Goal: Information Seeking & Learning: Learn about a topic

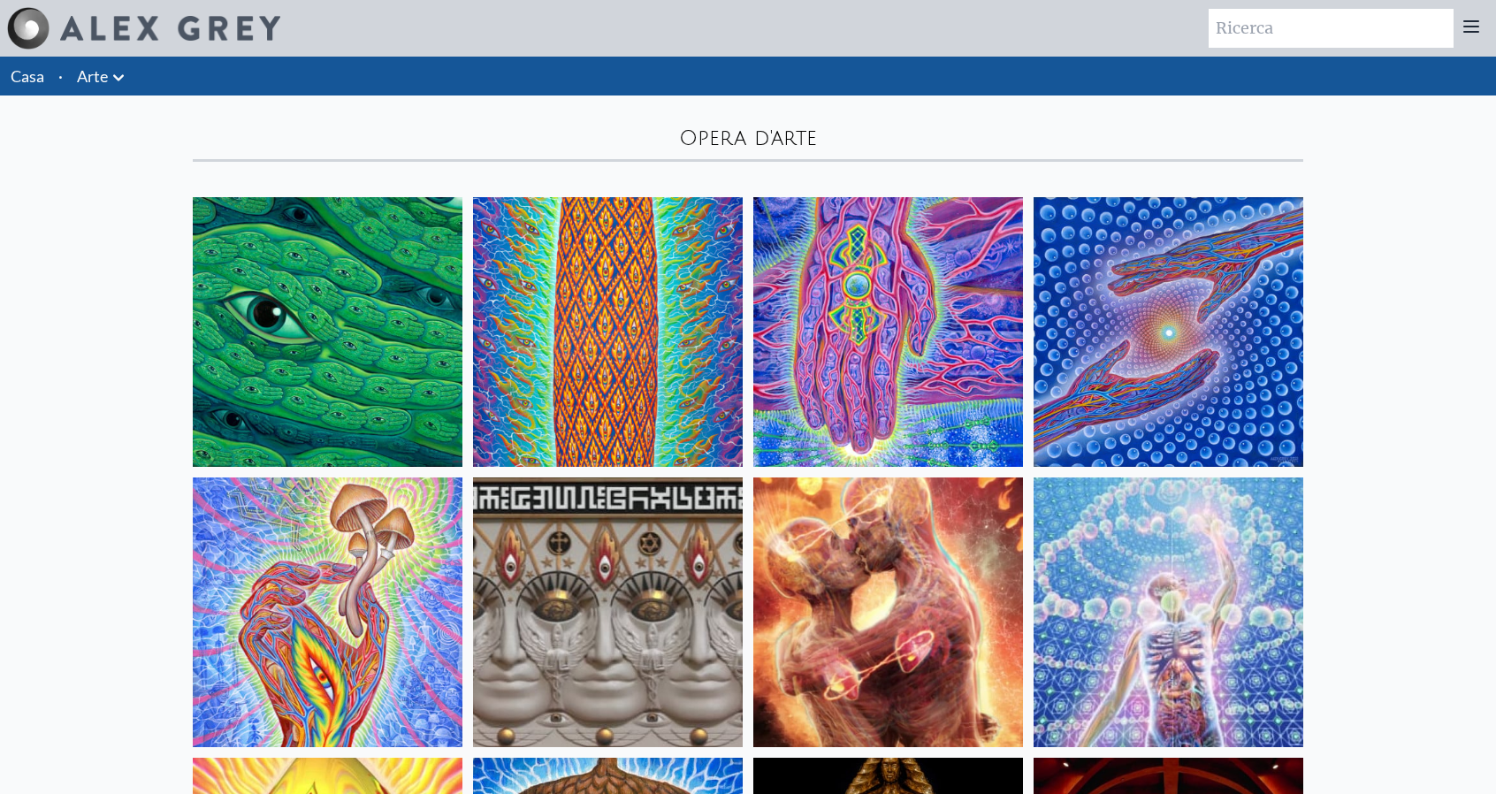
click at [1269, 31] on input "search" at bounding box center [1330, 28] width 245 height 39
type input "sacred mirros"
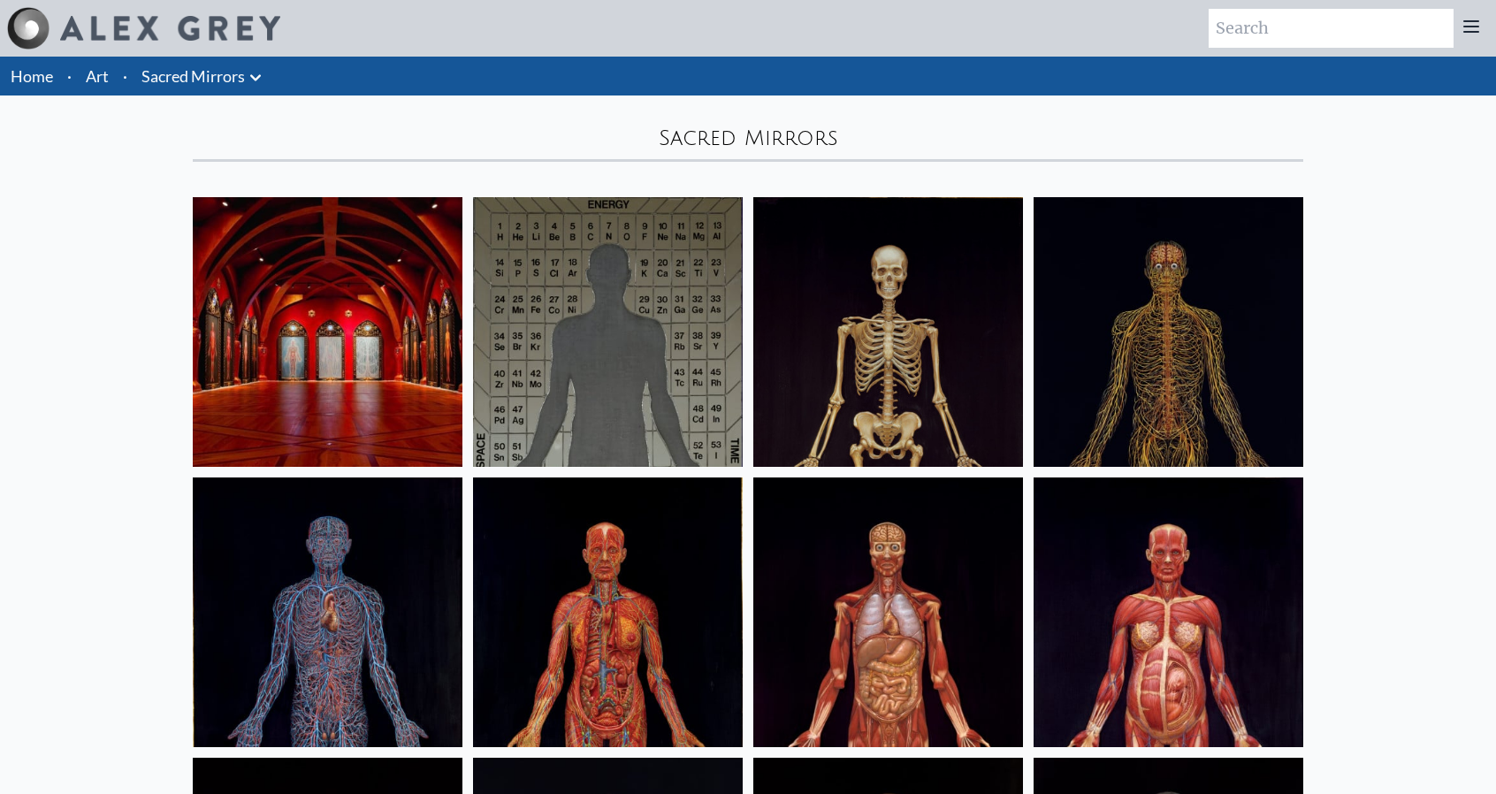
click at [273, 301] on img at bounding box center [328, 332] width 270 height 270
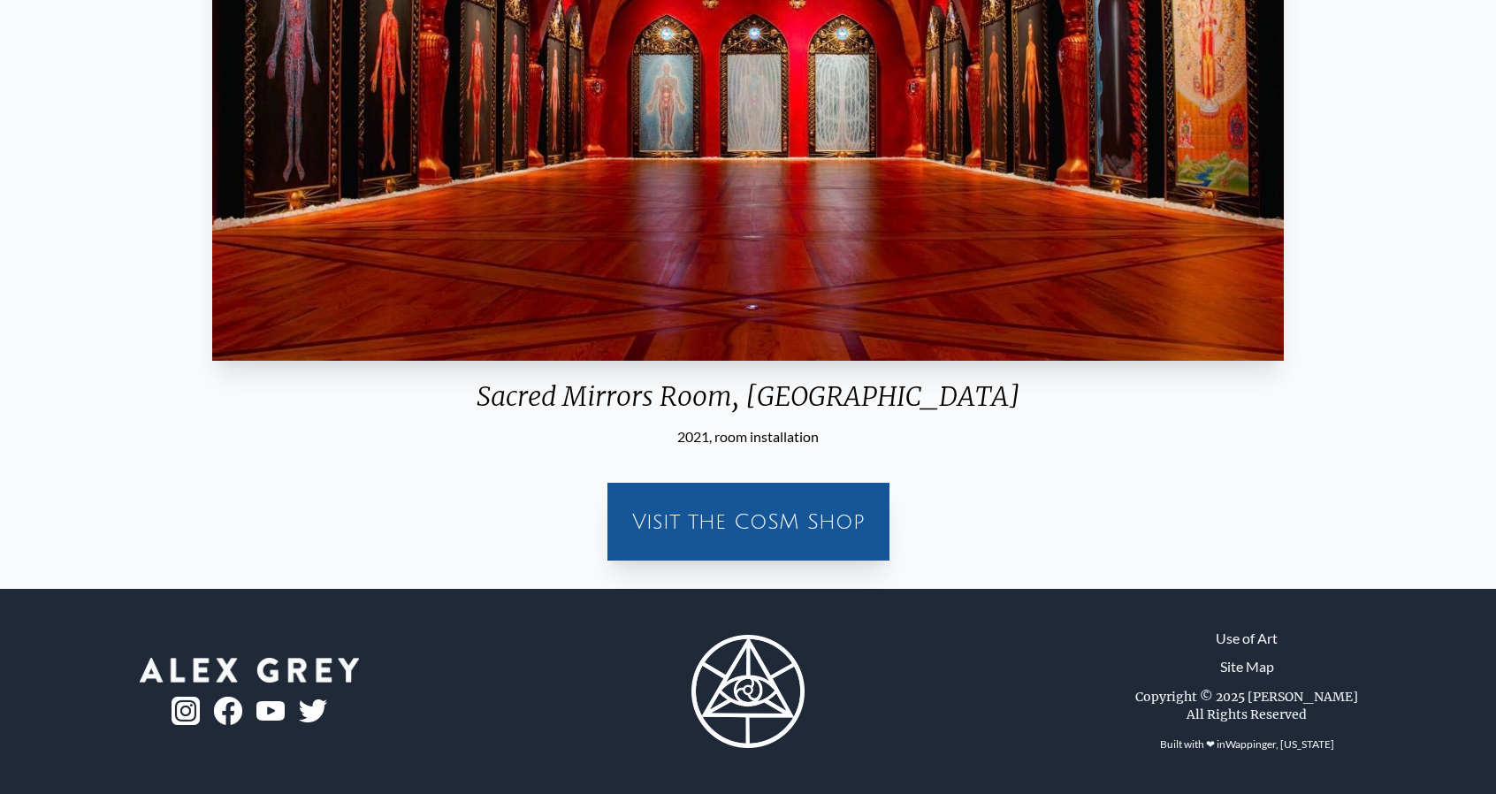
scroll to position [265, 0]
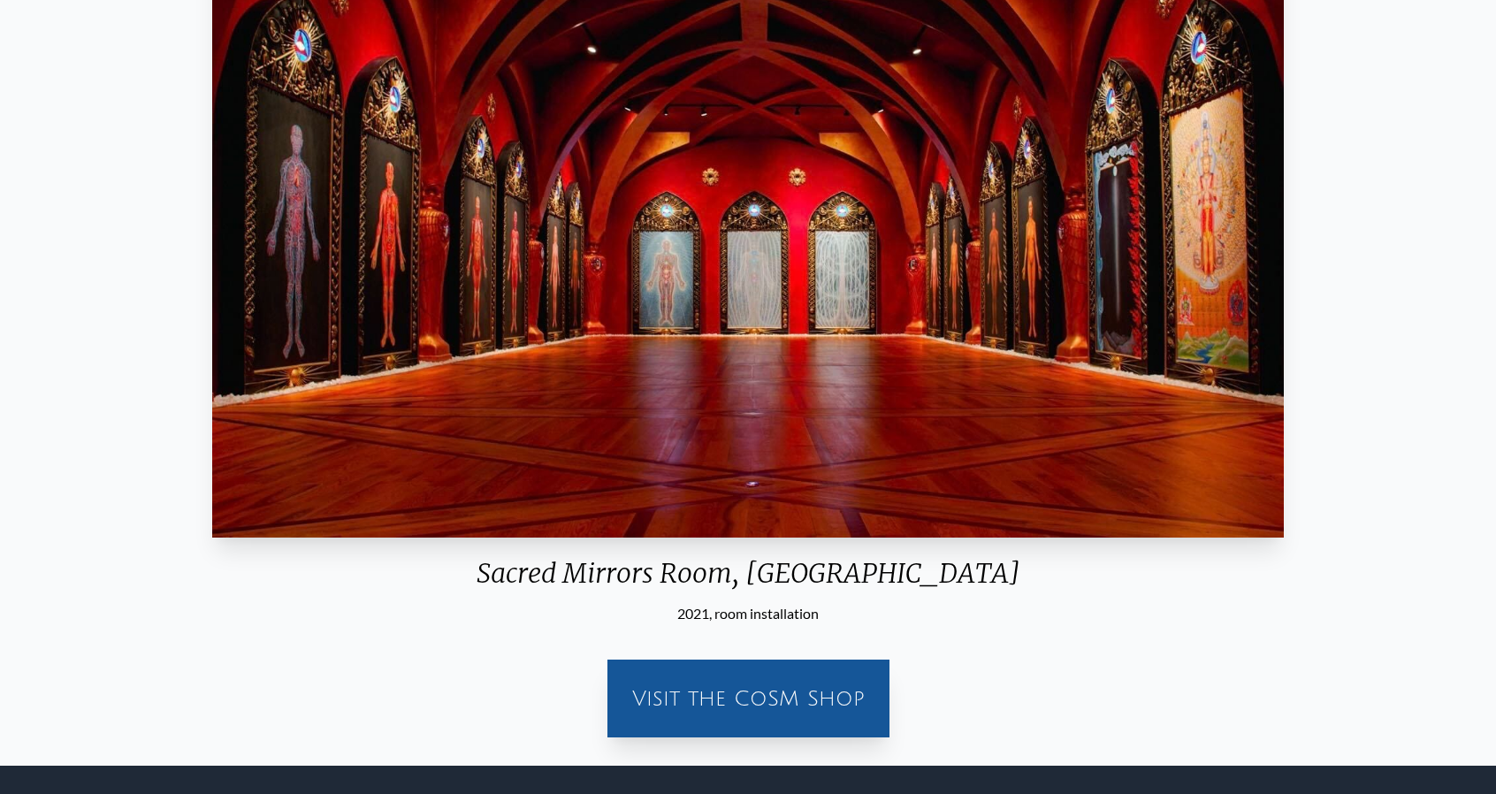
click at [615, 342] on img "1 / 23" at bounding box center [747, 220] width 1071 height 635
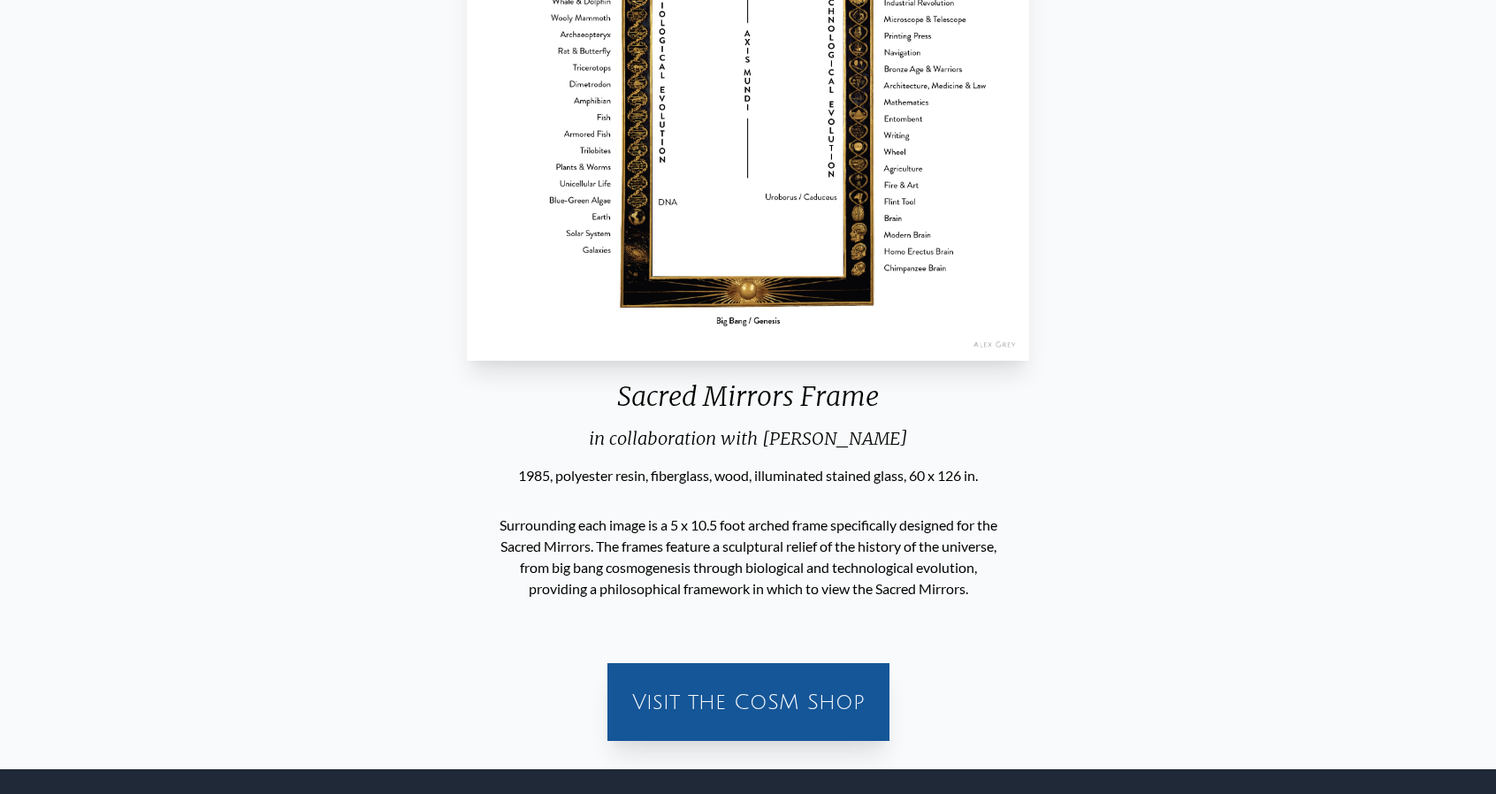
scroll to position [530, 0]
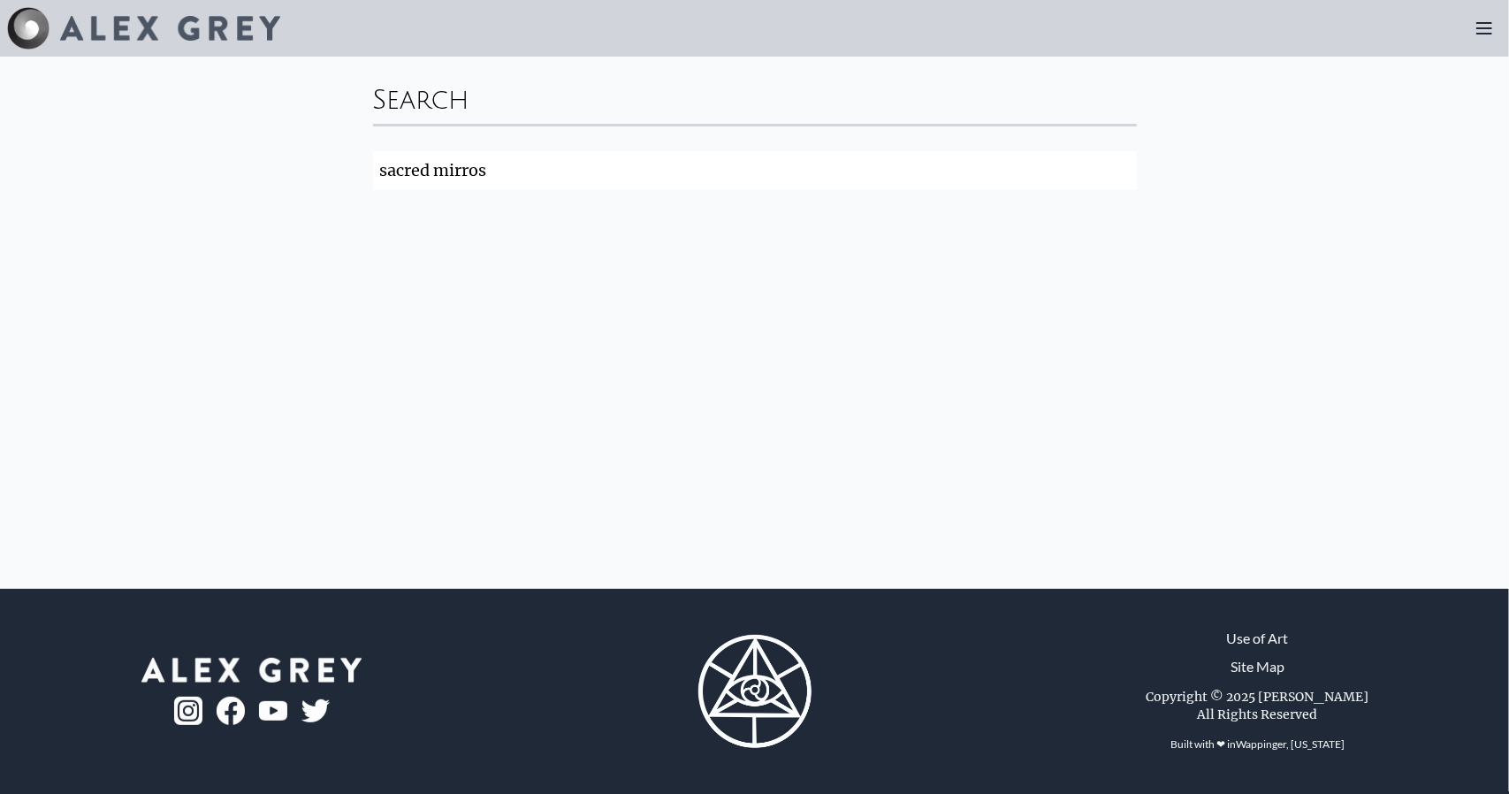
click at [568, 170] on input "sacred mirros" at bounding box center [755, 170] width 764 height 39
click at [414, 171] on input "sacred mirros" at bounding box center [755, 170] width 764 height 39
type input "mirros"
click button "Search" at bounding box center [0, 0] width 0 height 0
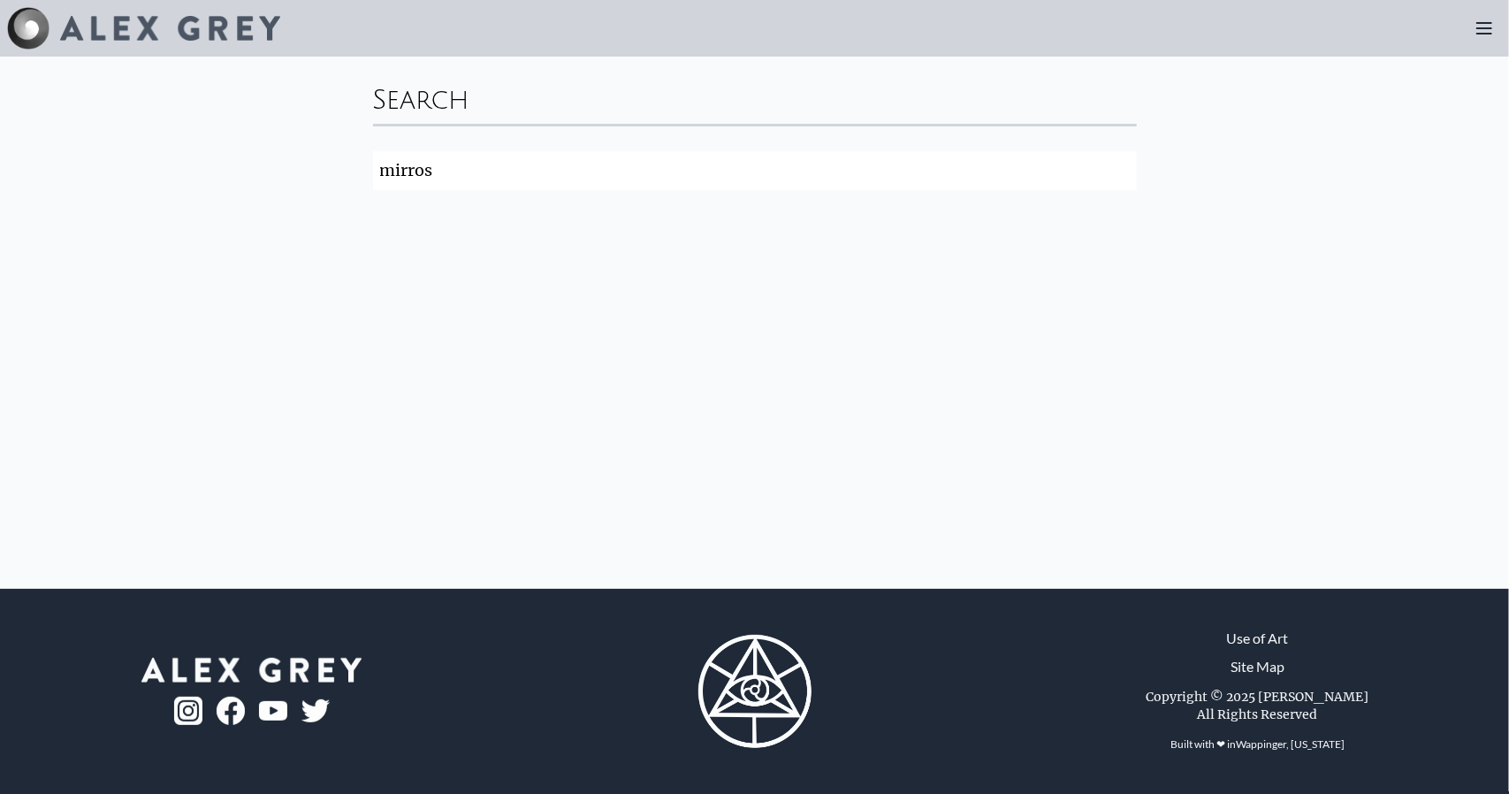
click at [1479, 27] on icon at bounding box center [1484, 28] width 14 height 11
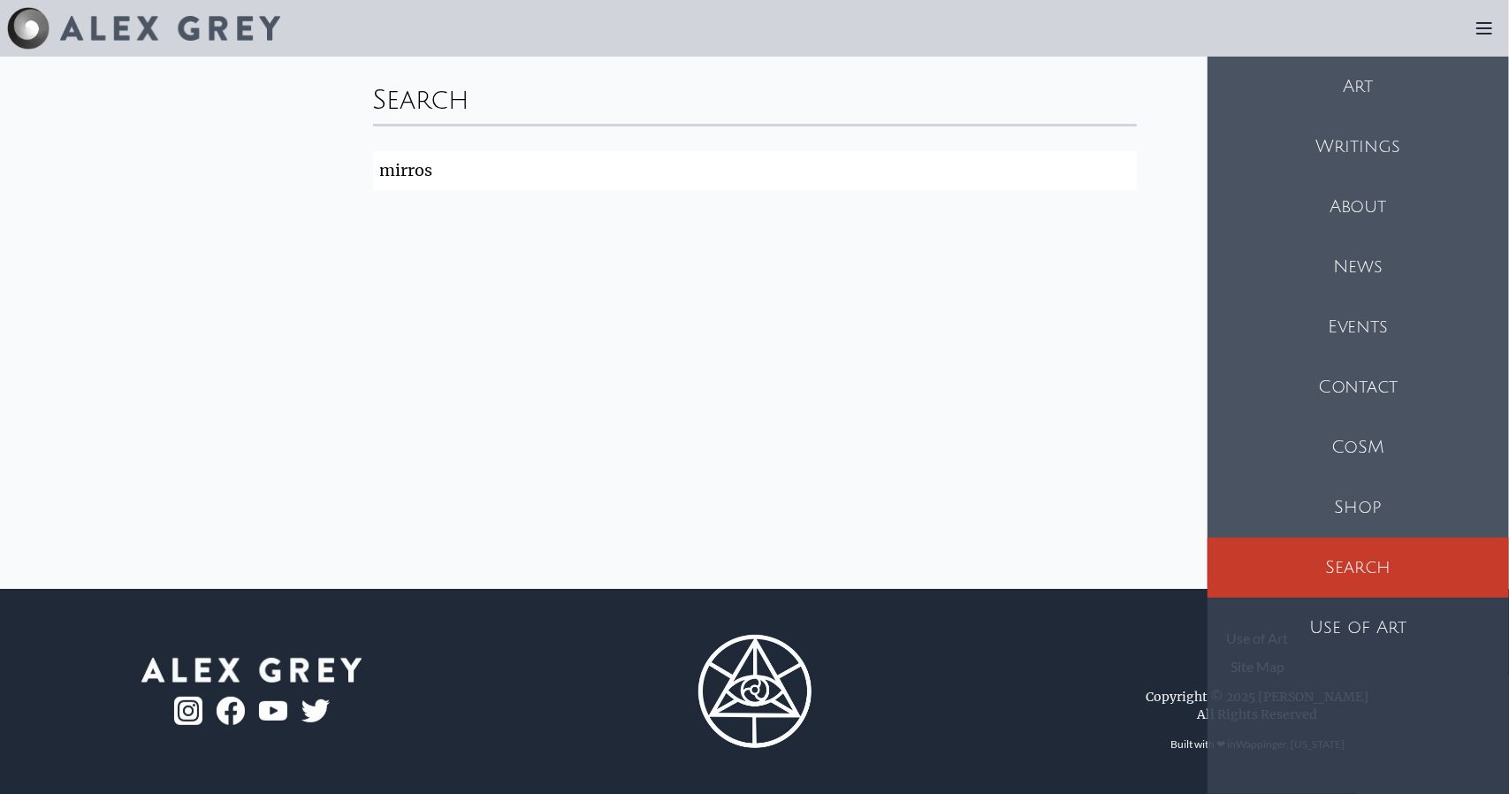
click at [1368, 144] on div "Writings" at bounding box center [1357, 147] width 301 height 60
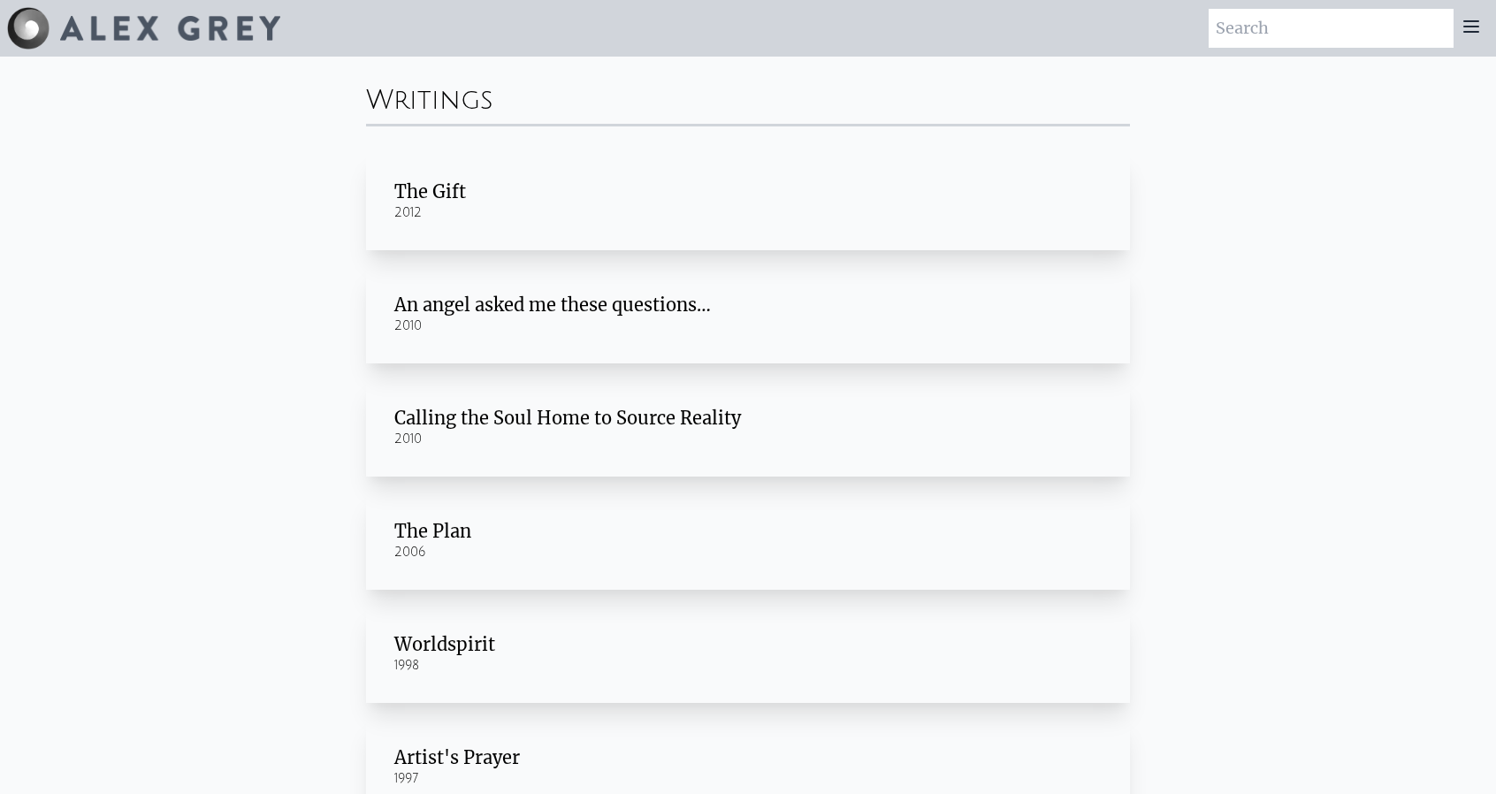
click at [1464, 21] on icon at bounding box center [1471, 26] width 14 height 11
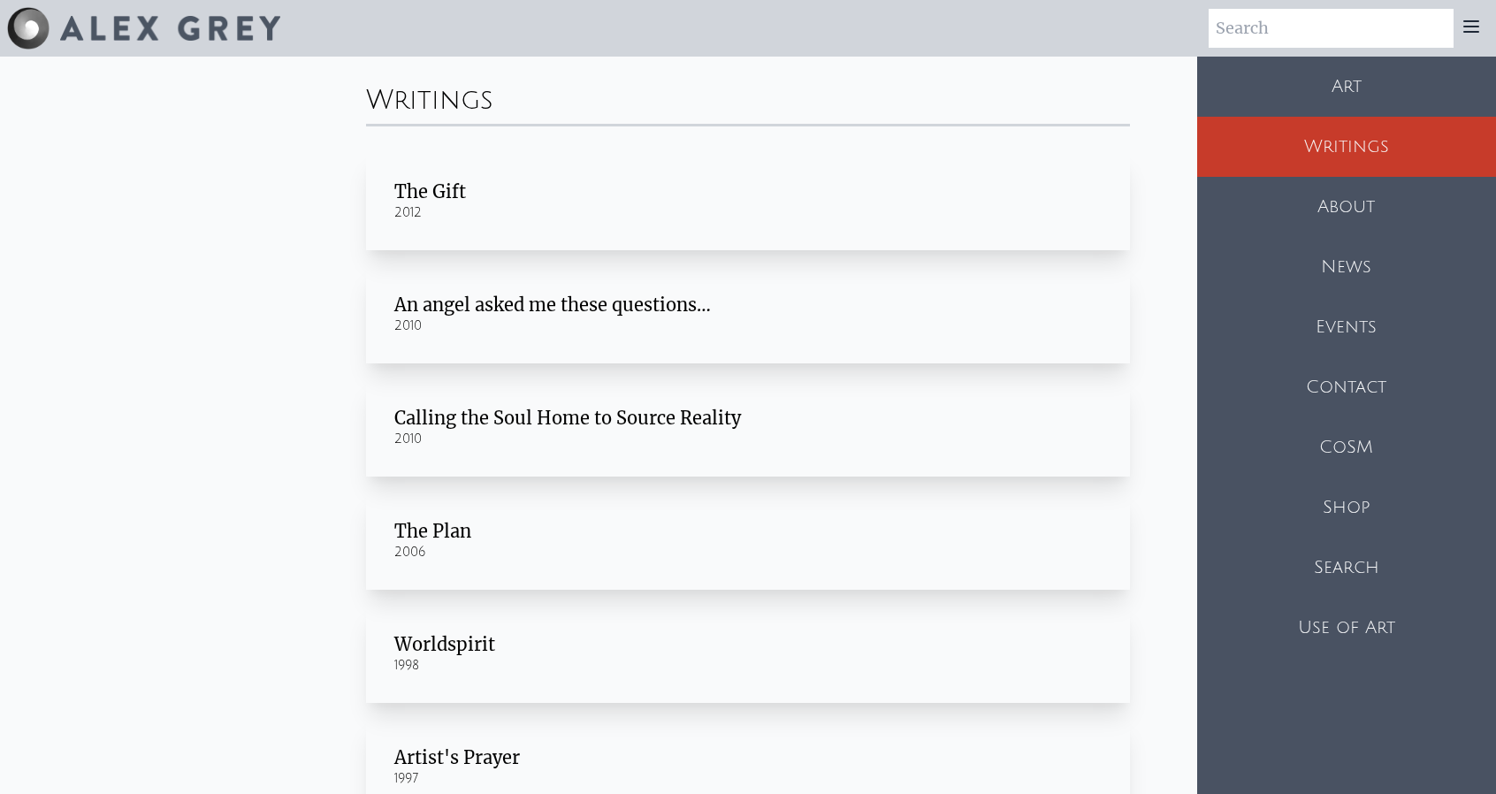
click at [1420, 87] on div "Art" at bounding box center [1346, 87] width 299 height 60
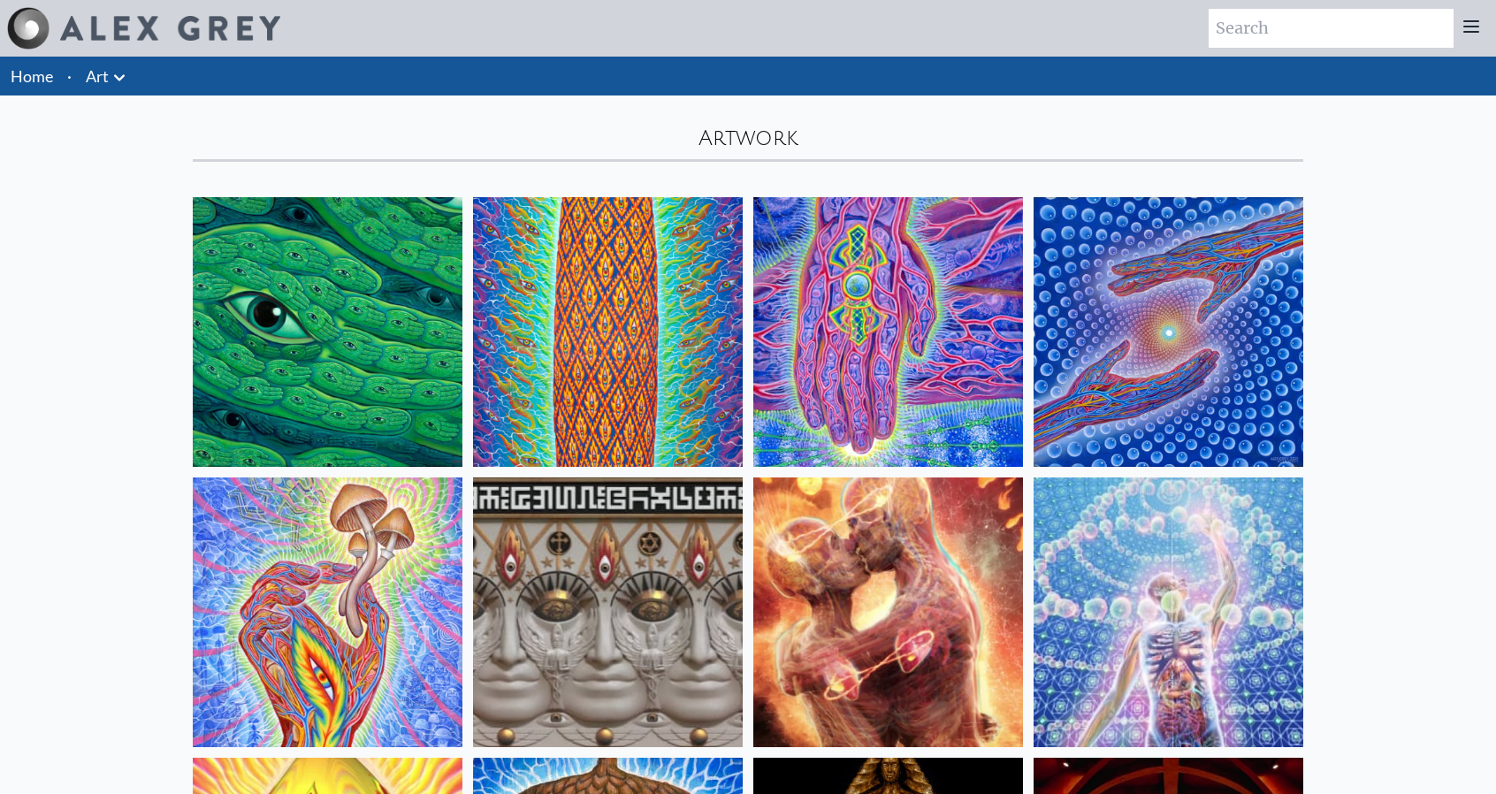
scroll to position [354, 0]
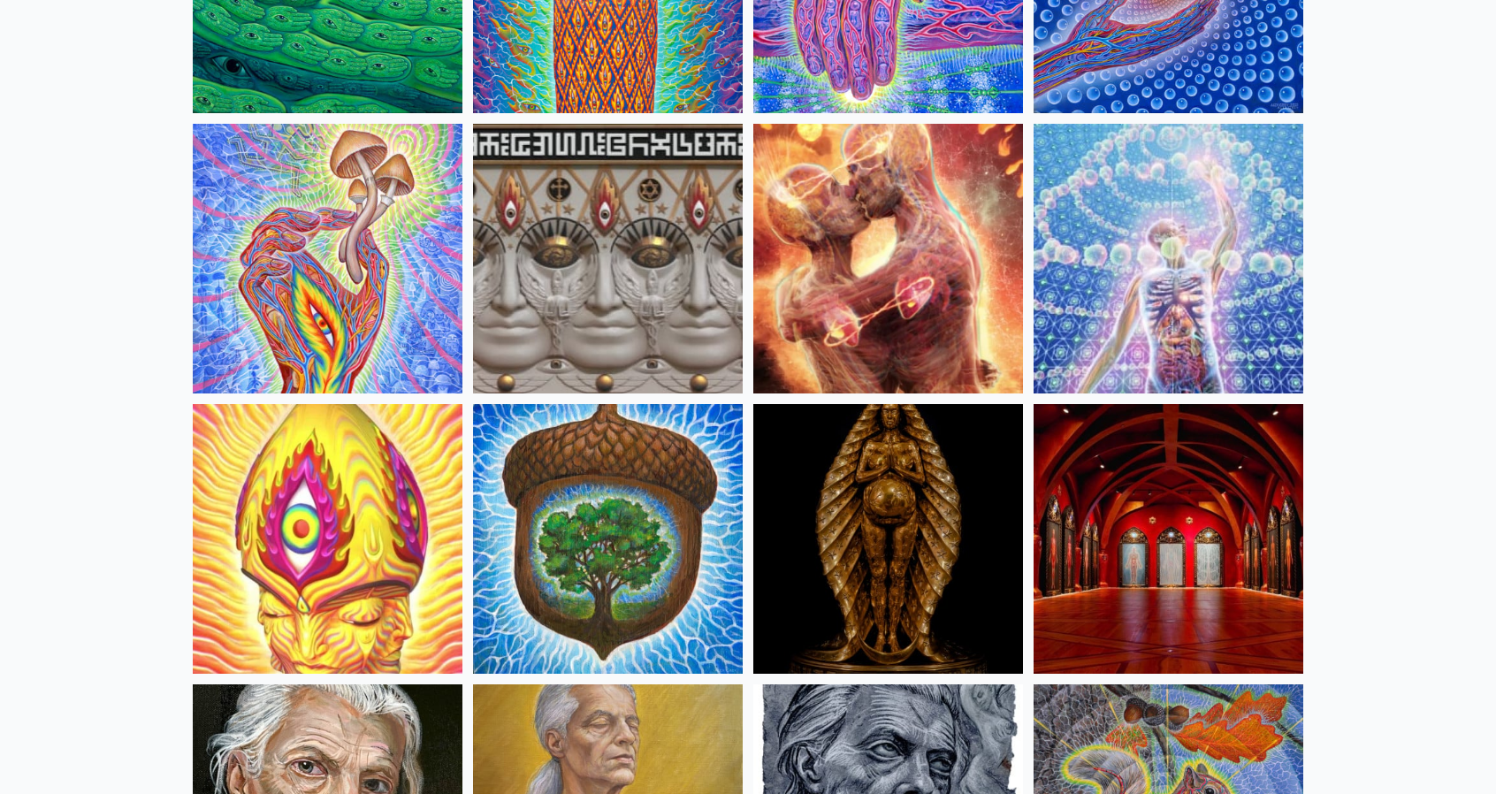
click at [1241, 554] on img at bounding box center [1168, 539] width 270 height 270
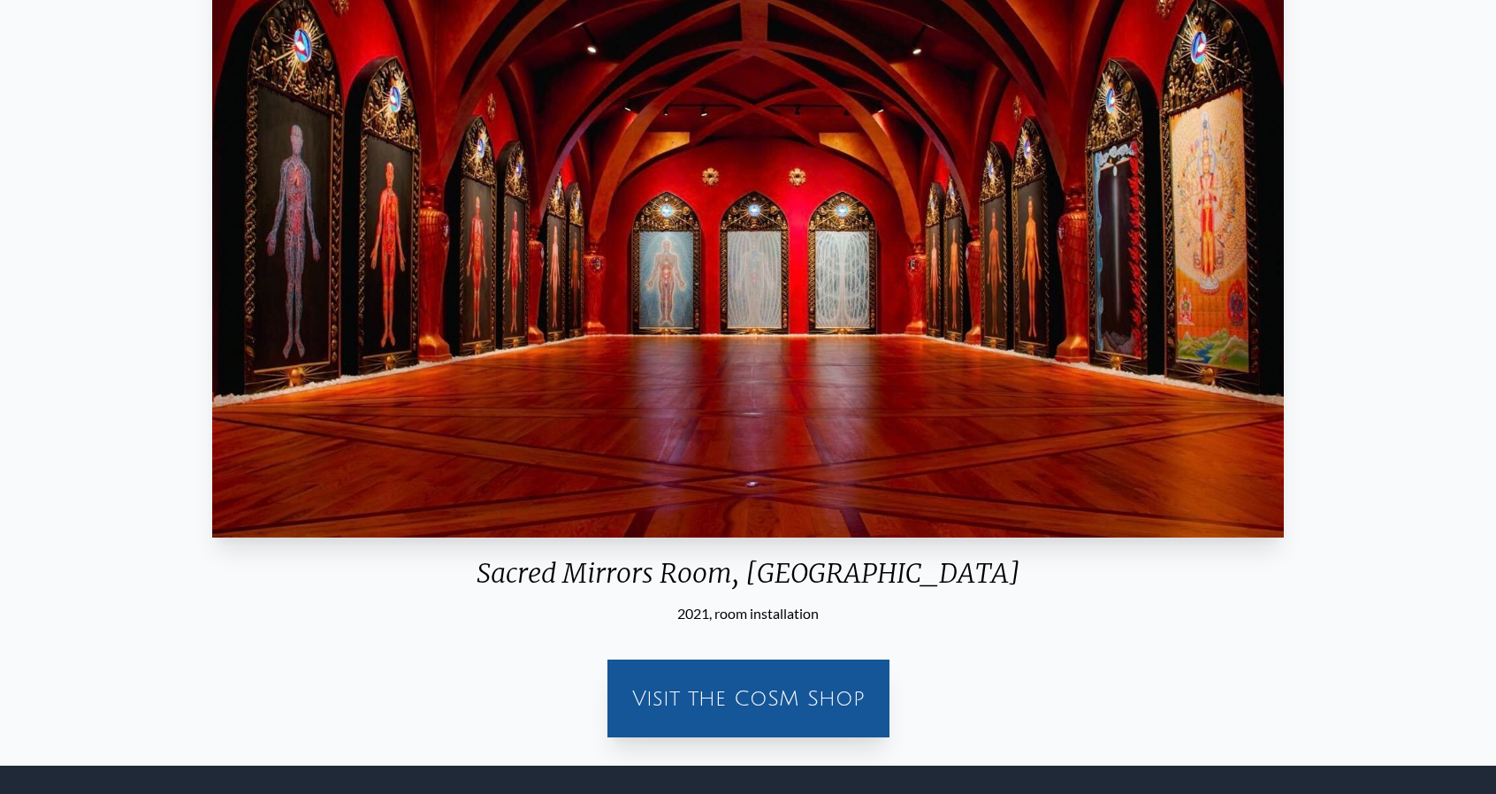
scroll to position [177, 0]
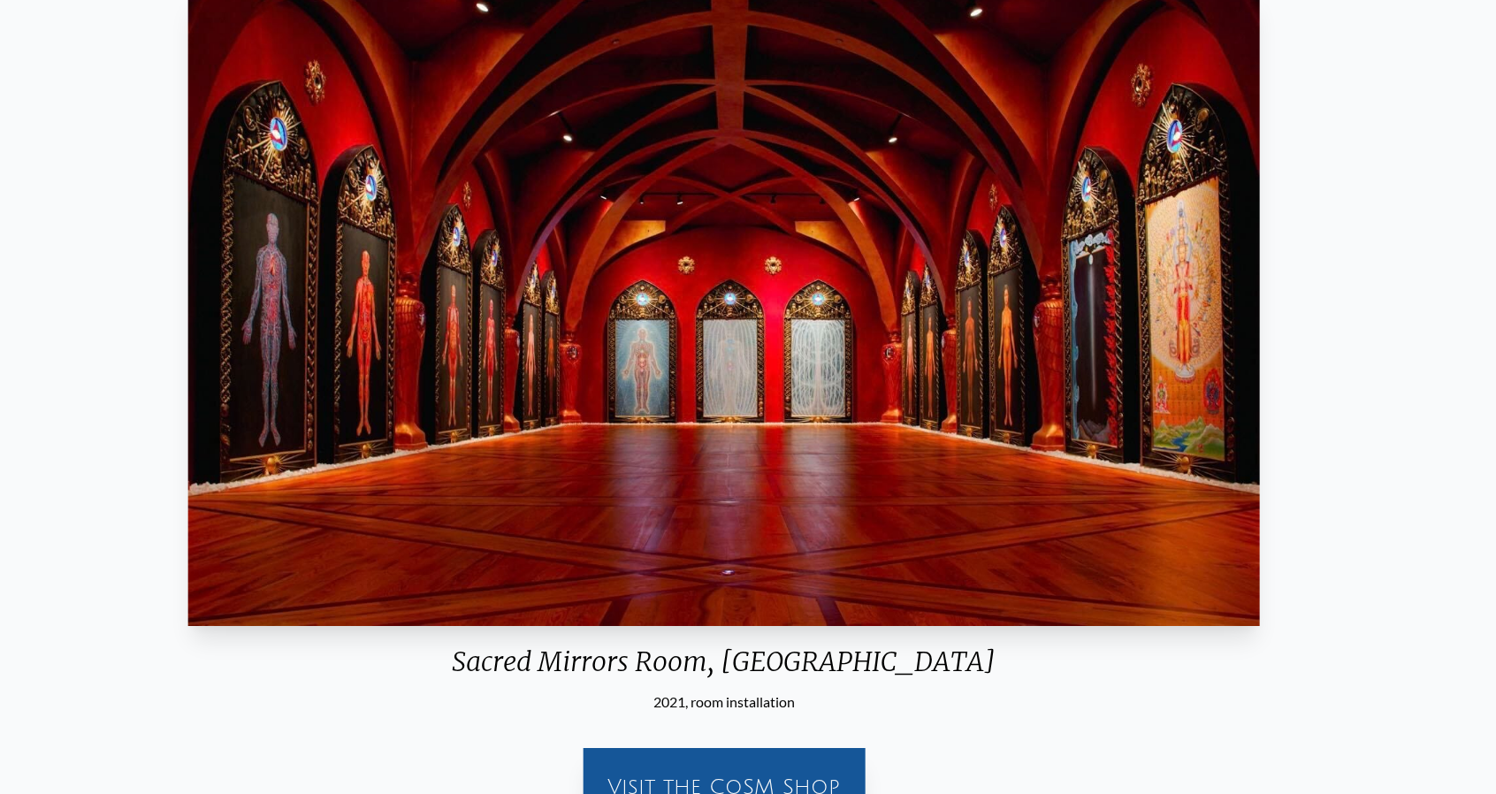
click at [826, 709] on div "2021, room installation" at bounding box center [723, 701] width 1085 height 21
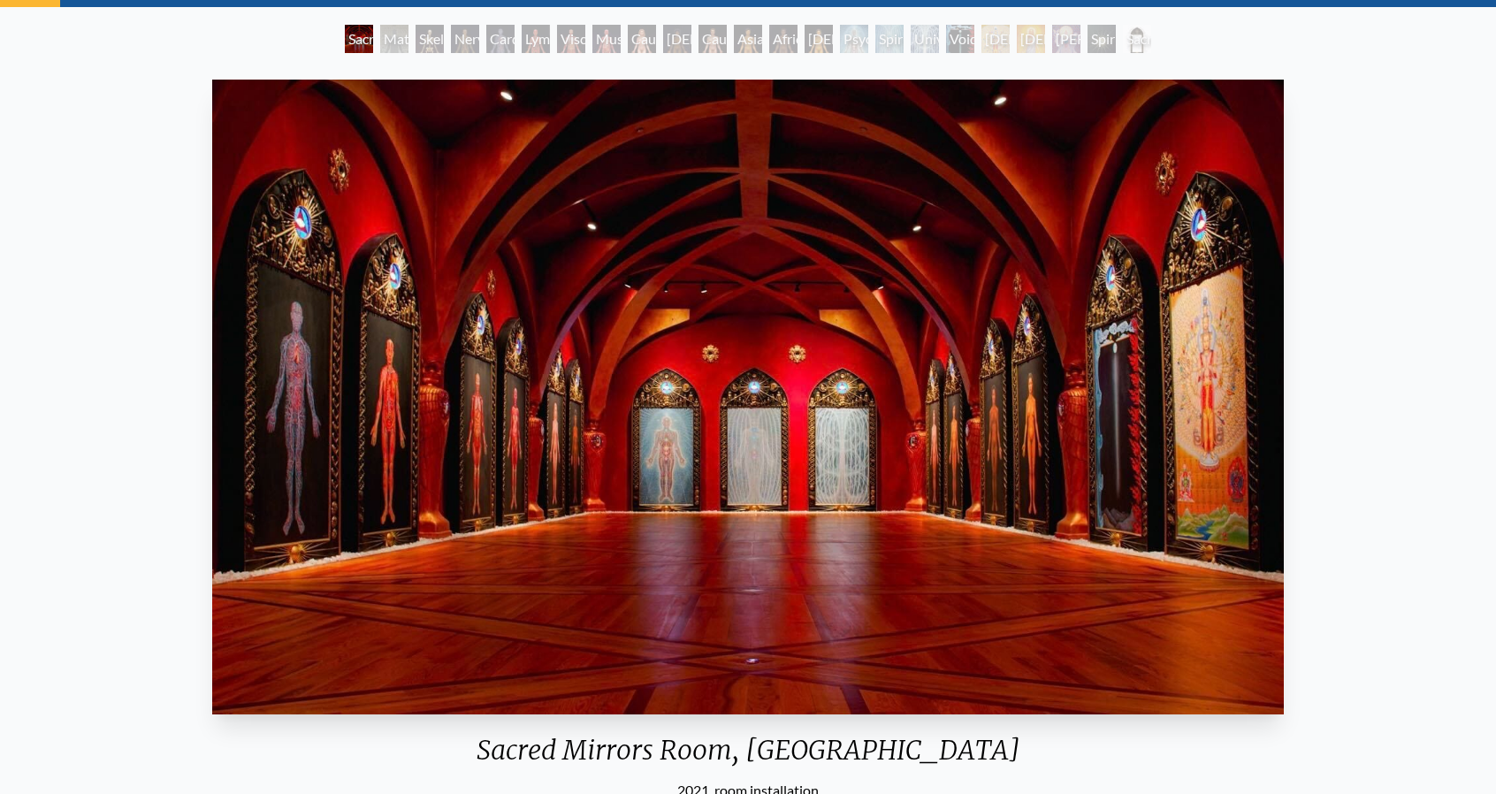
scroll to position [354, 0]
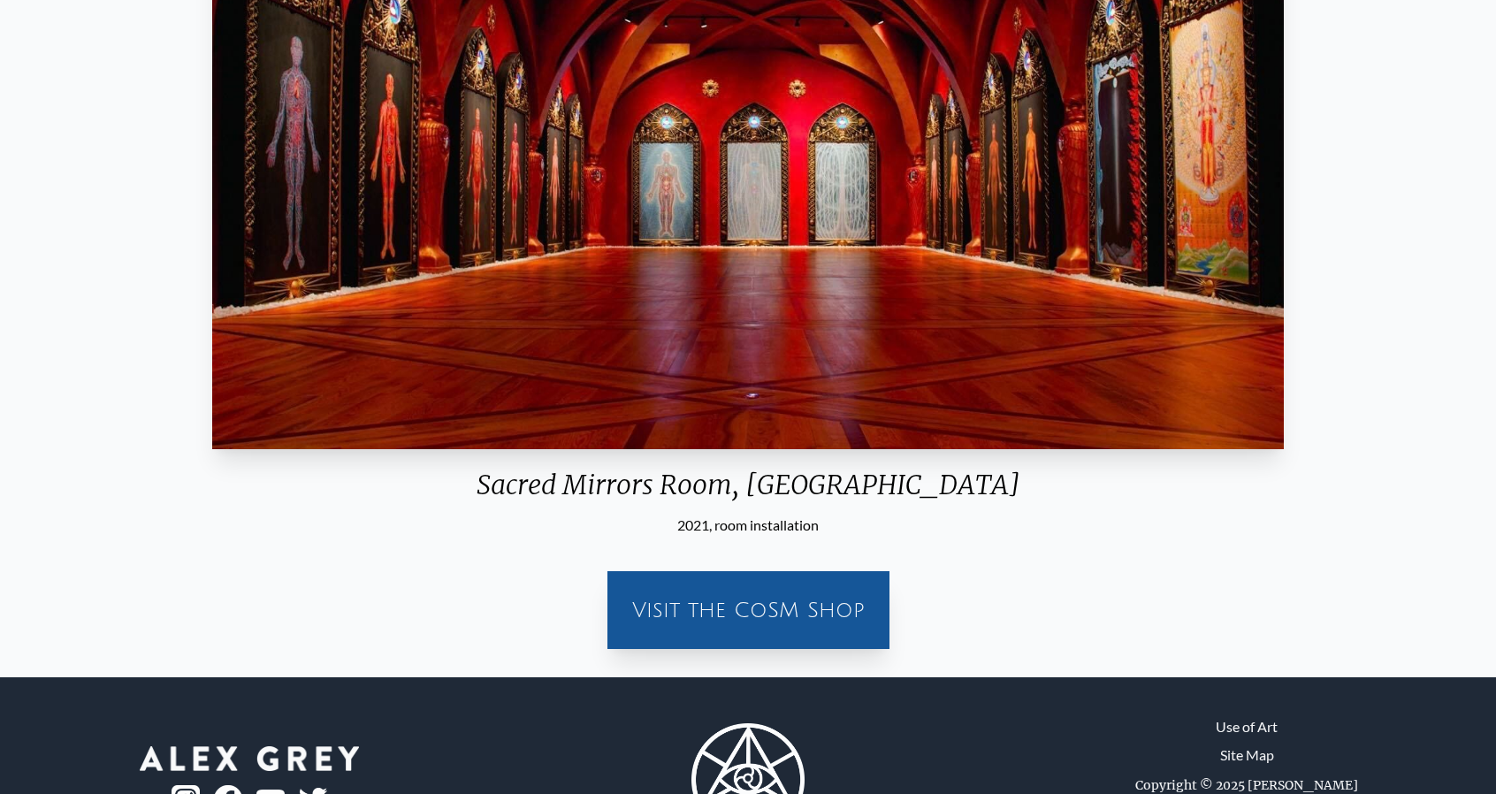
click at [770, 621] on div "Visit the CoSM Shop" at bounding box center [748, 610] width 261 height 57
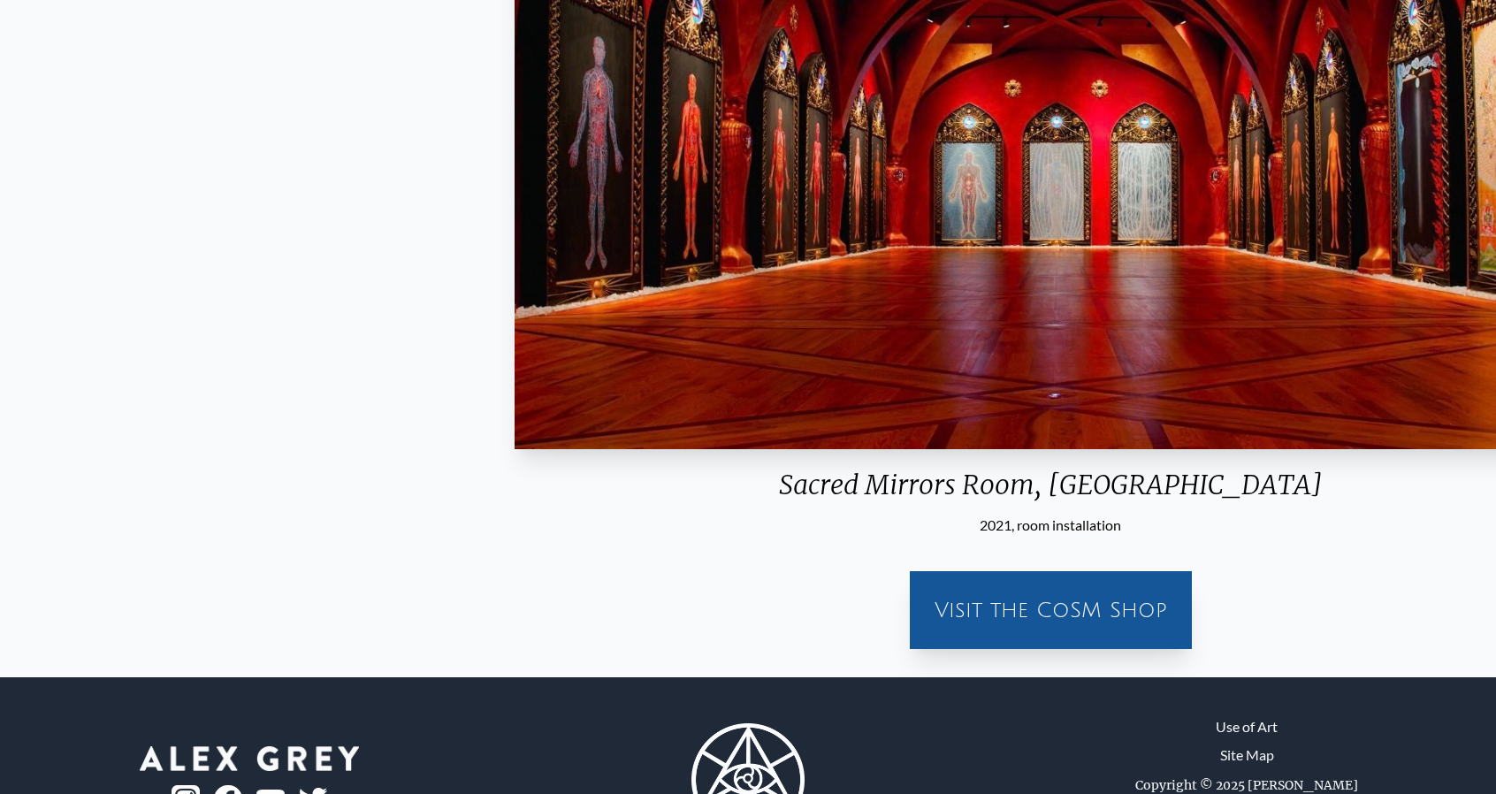
click at [652, 507] on div "Sacred Mirrors Room, [GEOGRAPHIC_DATA]" at bounding box center [1049, 491] width 1085 height 46
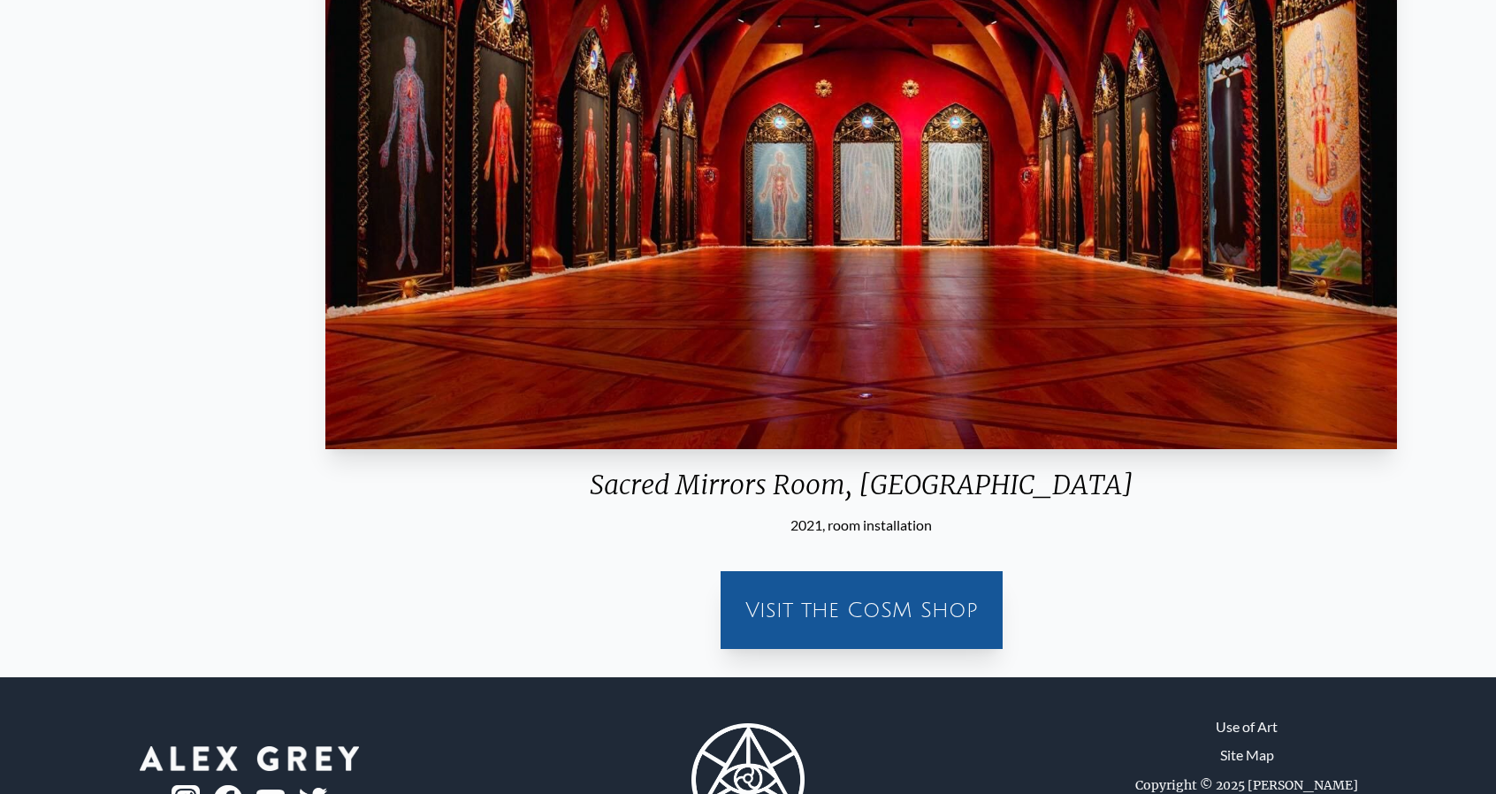
click at [668, 498] on div "Sacred Mirrors Room, [GEOGRAPHIC_DATA]" at bounding box center [860, 491] width 1085 height 46
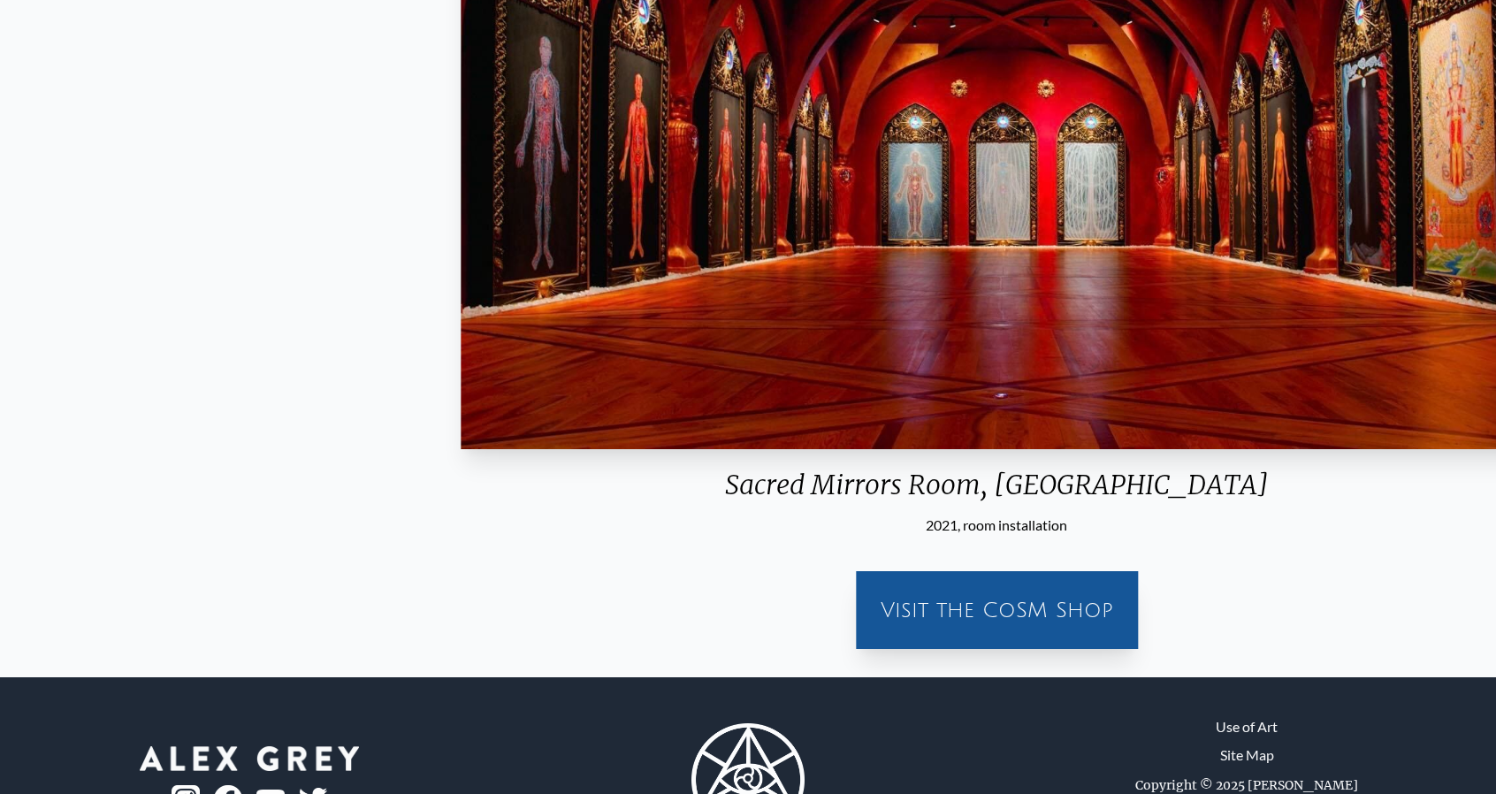
click at [811, 514] on div "Sacred Mirrors Room, [GEOGRAPHIC_DATA]" at bounding box center [995, 491] width 1085 height 46
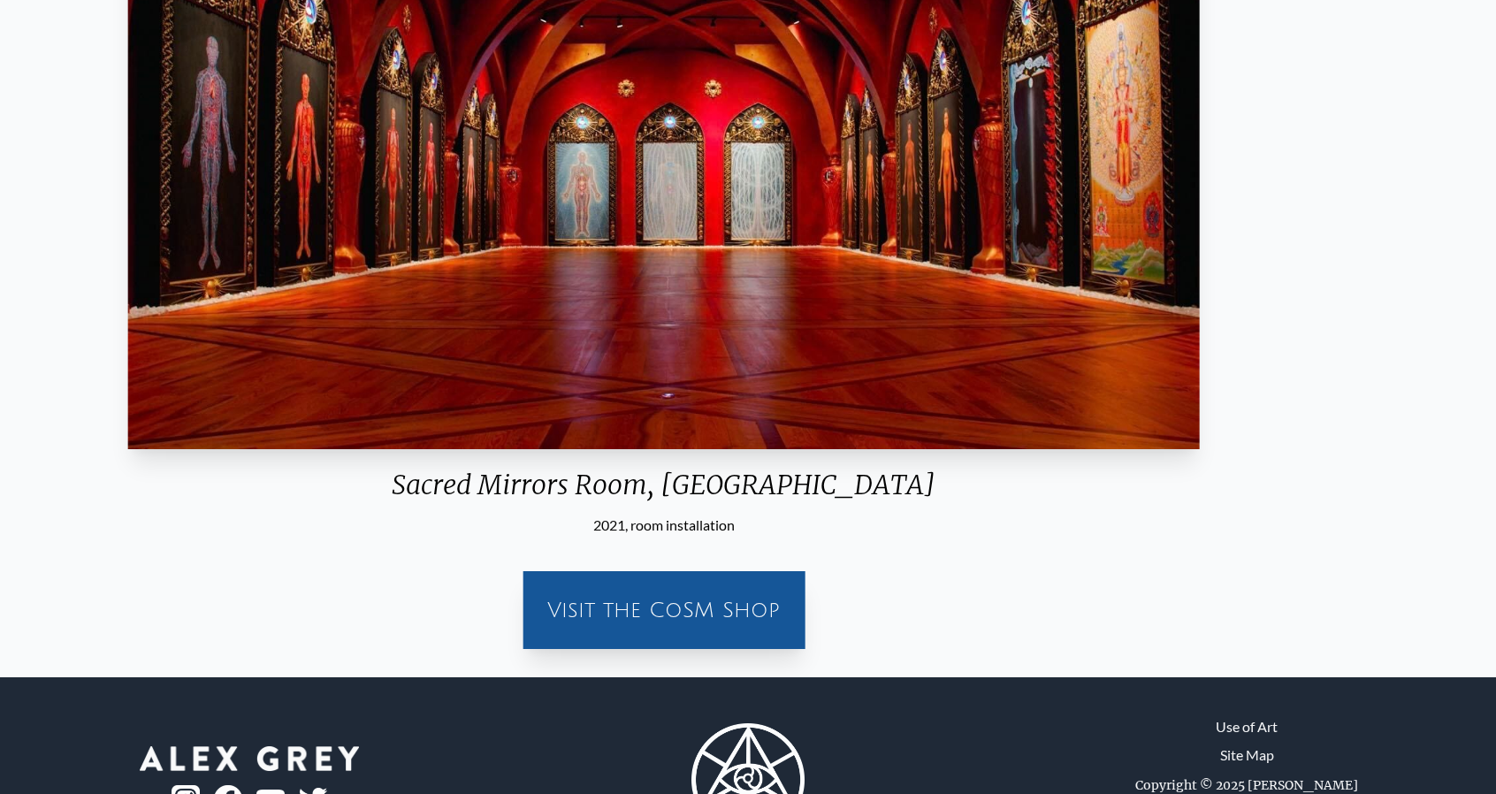
click at [732, 512] on div "Sacred Mirrors Room, [GEOGRAPHIC_DATA] 2021, room installation" at bounding box center [663, 171] width 1085 height 728
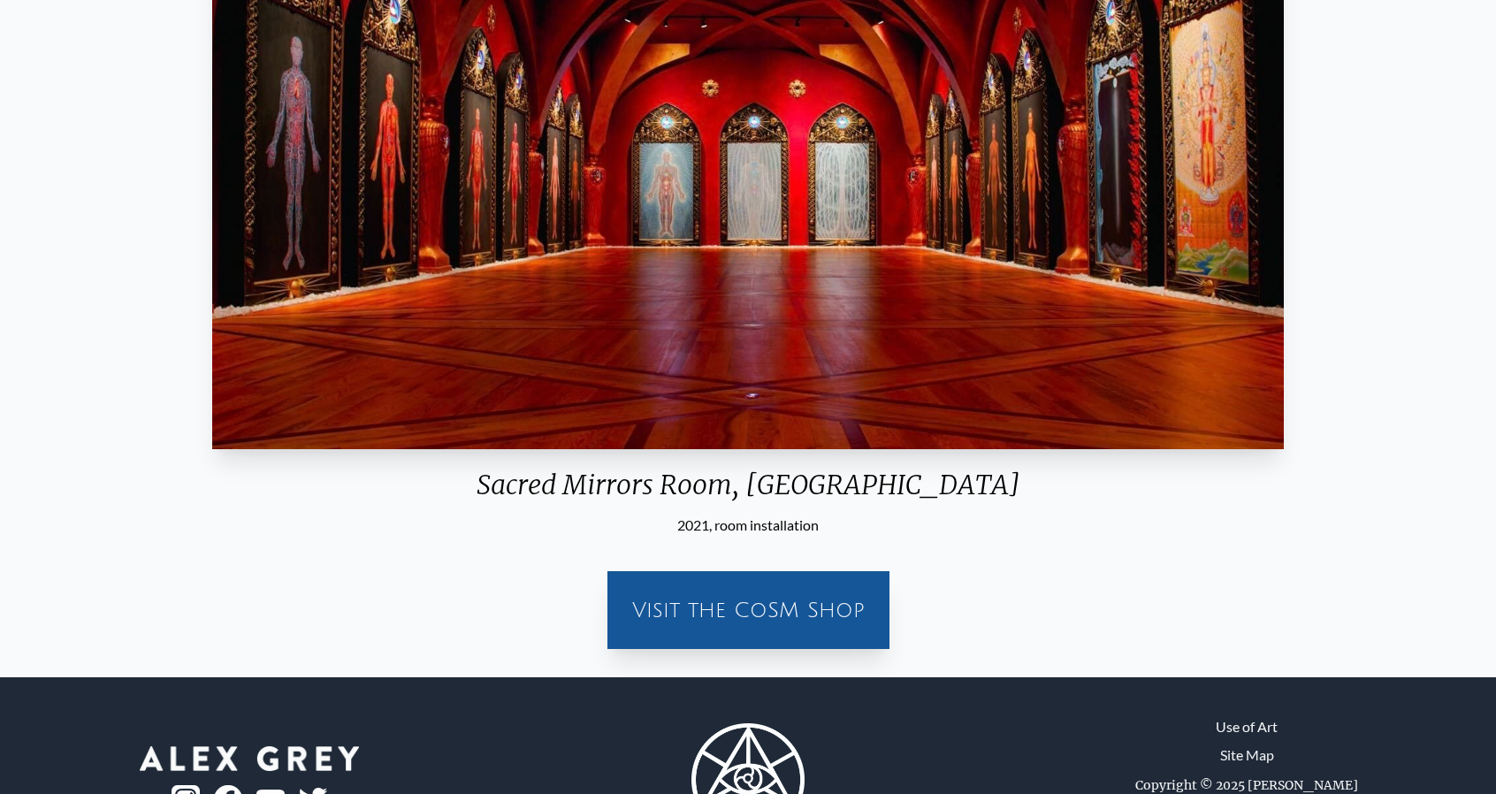
click at [613, 491] on div "Sacred Mirrors Room, [GEOGRAPHIC_DATA]" at bounding box center [747, 491] width 1085 height 46
click at [613, 485] on div "Sacred Mirrors Room, [GEOGRAPHIC_DATA]" at bounding box center [747, 491] width 1085 height 46
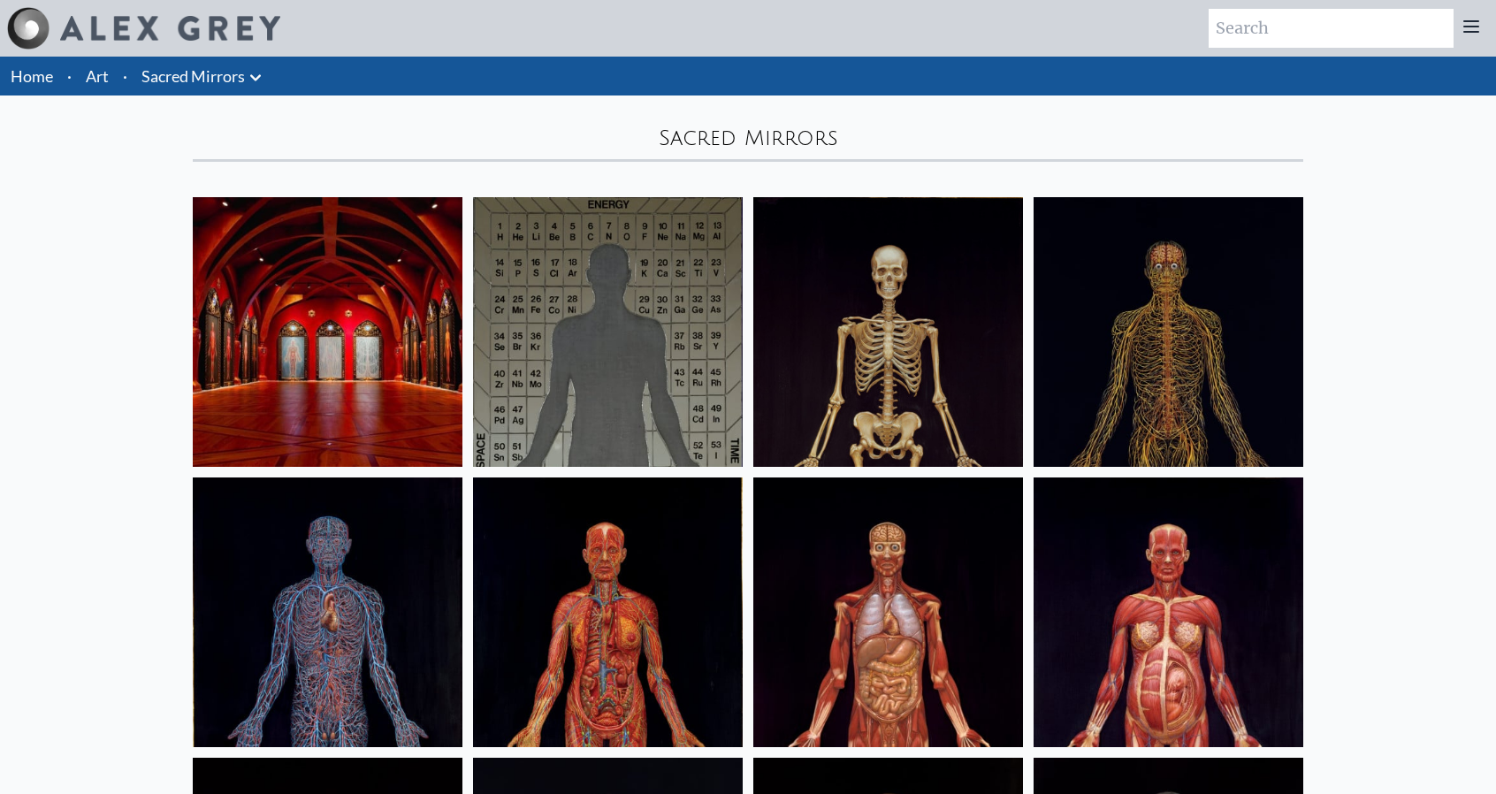
click at [263, 296] on img at bounding box center [328, 332] width 270 height 270
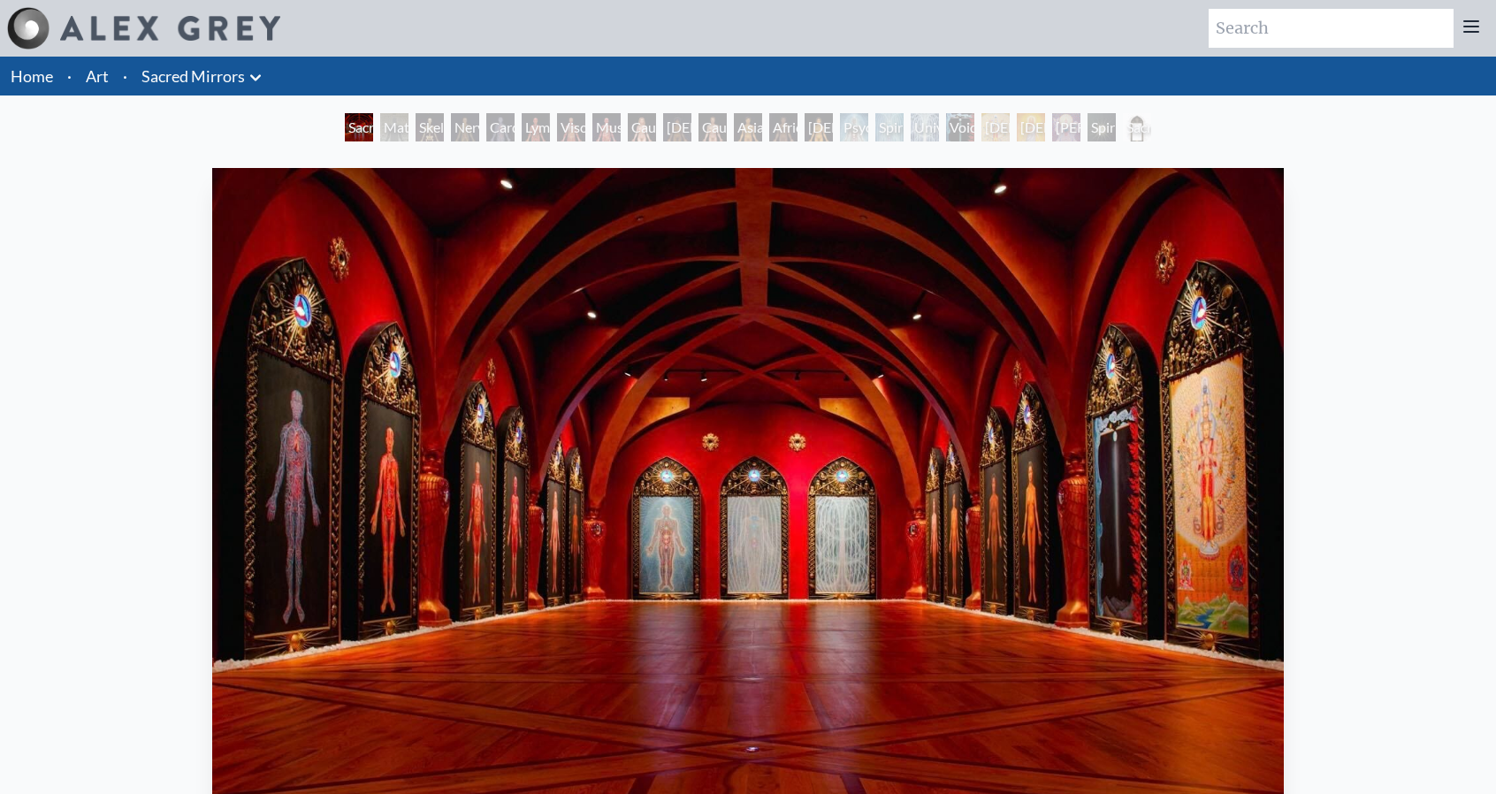
click at [364, 123] on div "Sacred Mirrors Room, Entheon" at bounding box center [359, 127] width 28 height 28
